Goal: Transaction & Acquisition: Subscribe to service/newsletter

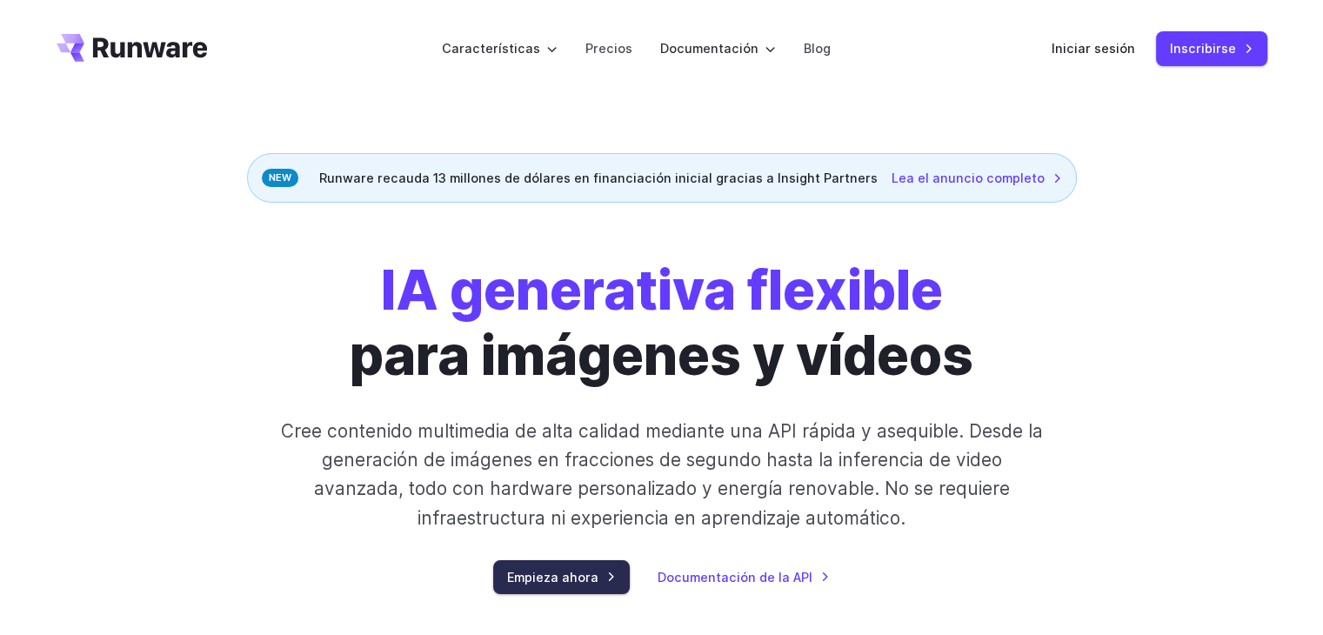
click at [580, 578] on font "Empieza ahora" at bounding box center [552, 577] width 91 height 15
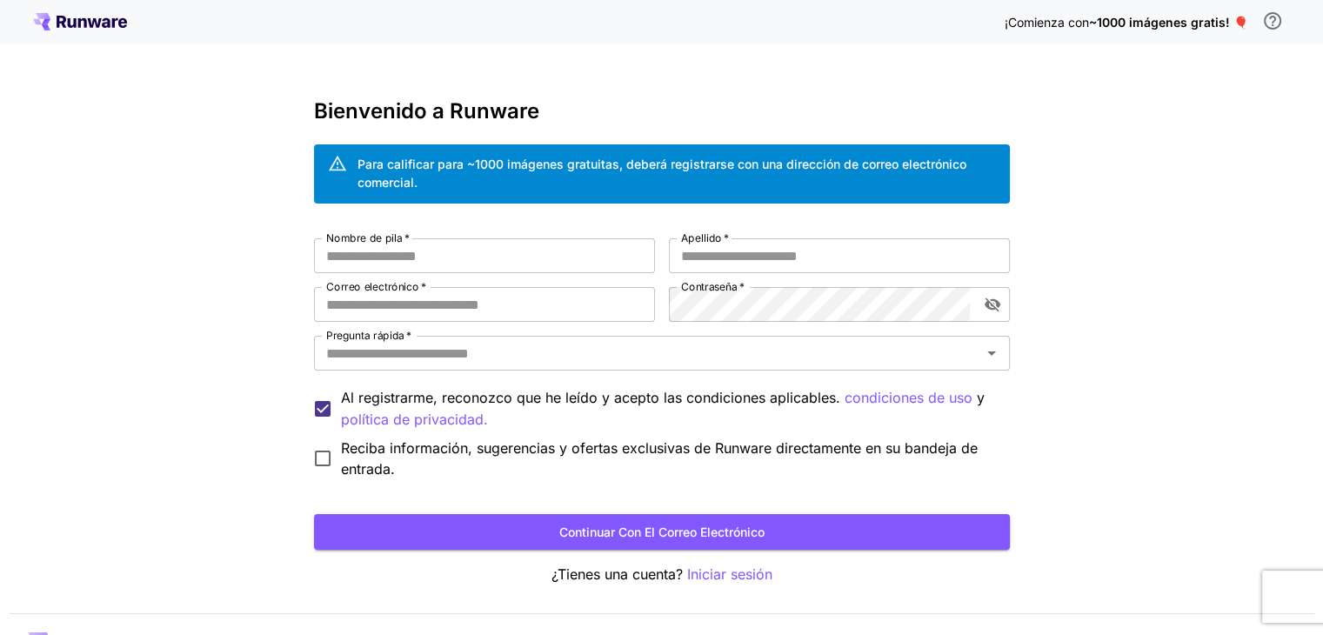
click at [93, 18] on icon at bounding box center [95, 23] width 14 height 10
